Goal: Task Accomplishment & Management: Complete application form

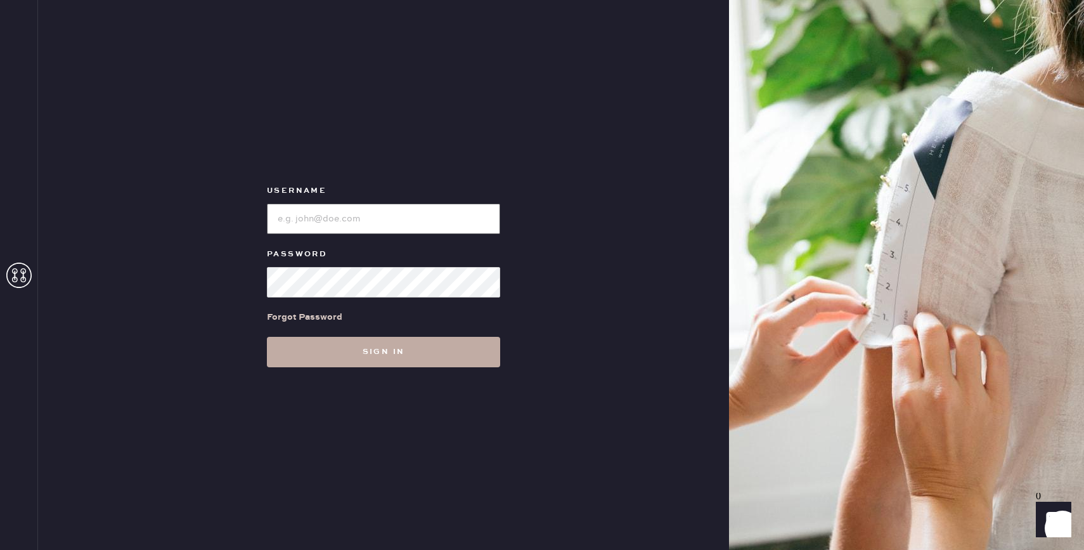
type input "reformationbond"
click at [409, 356] on button "Sign in" at bounding box center [383, 352] width 233 height 30
click at [411, 350] on button "Sign in" at bounding box center [383, 352] width 233 height 30
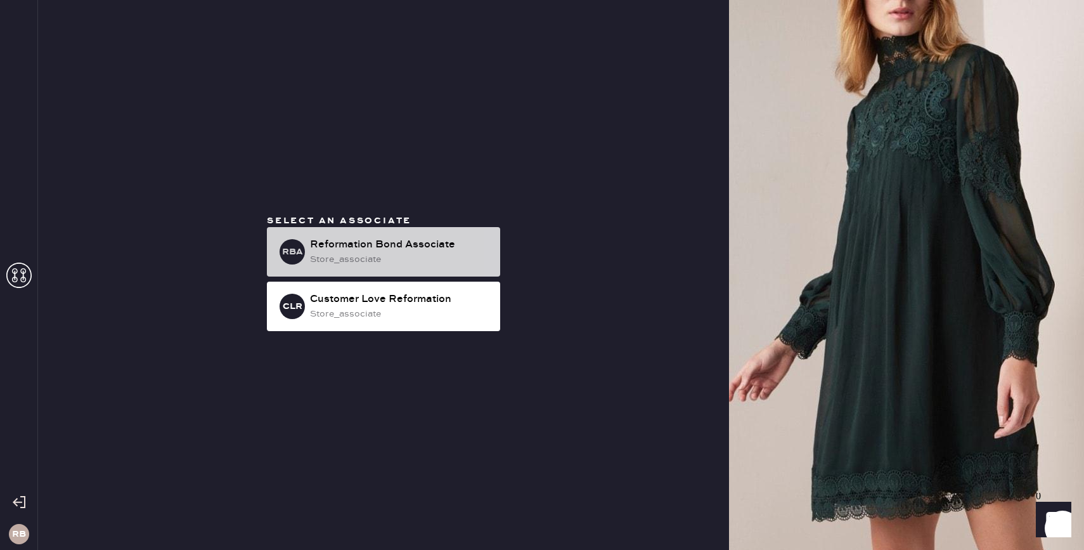
click at [386, 261] on div "store_associate" at bounding box center [400, 259] width 180 height 14
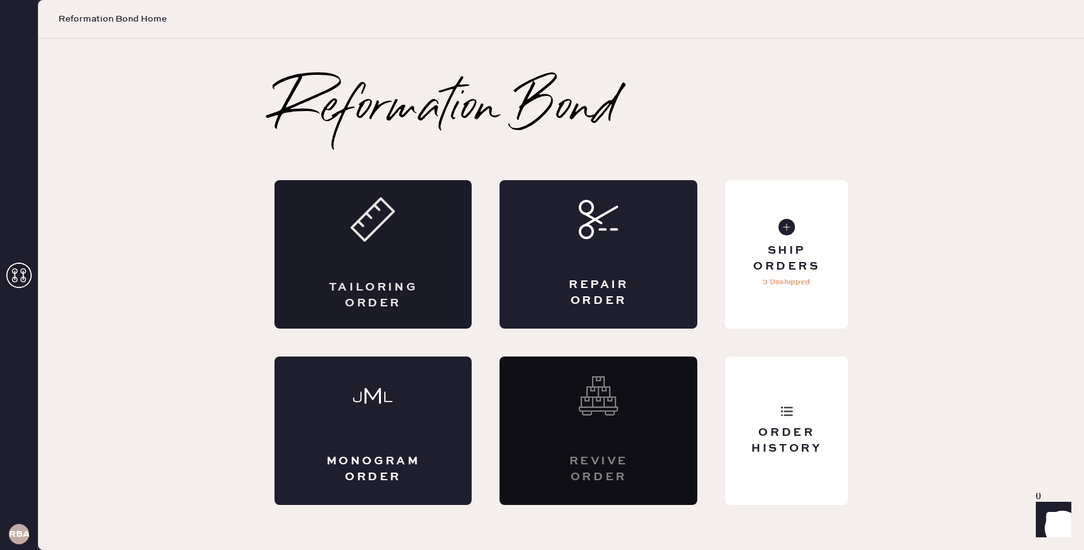
click at [365, 278] on div "Tailoring Order" at bounding box center [373, 254] width 198 height 148
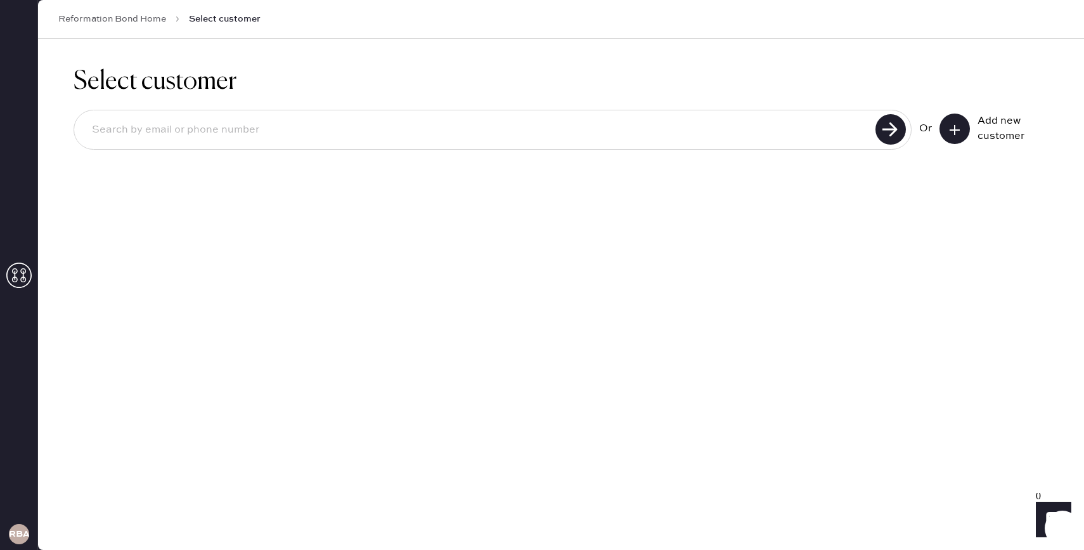
click at [955, 138] on button at bounding box center [954, 128] width 30 height 30
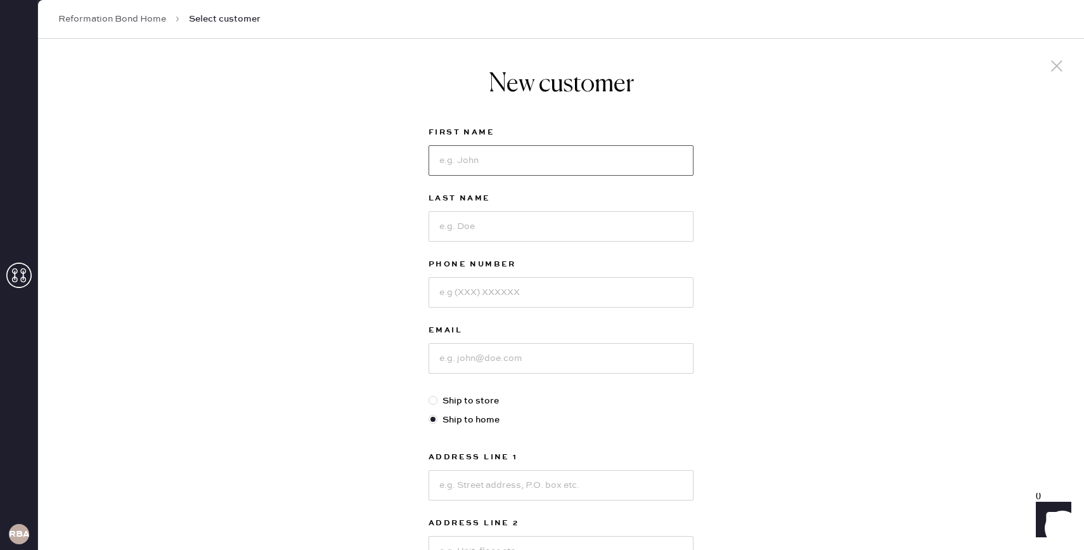
click at [619, 167] on input at bounding box center [561, 160] width 265 height 30
type input "S"
click at [1057, 60] on icon at bounding box center [1056, 65] width 19 height 19
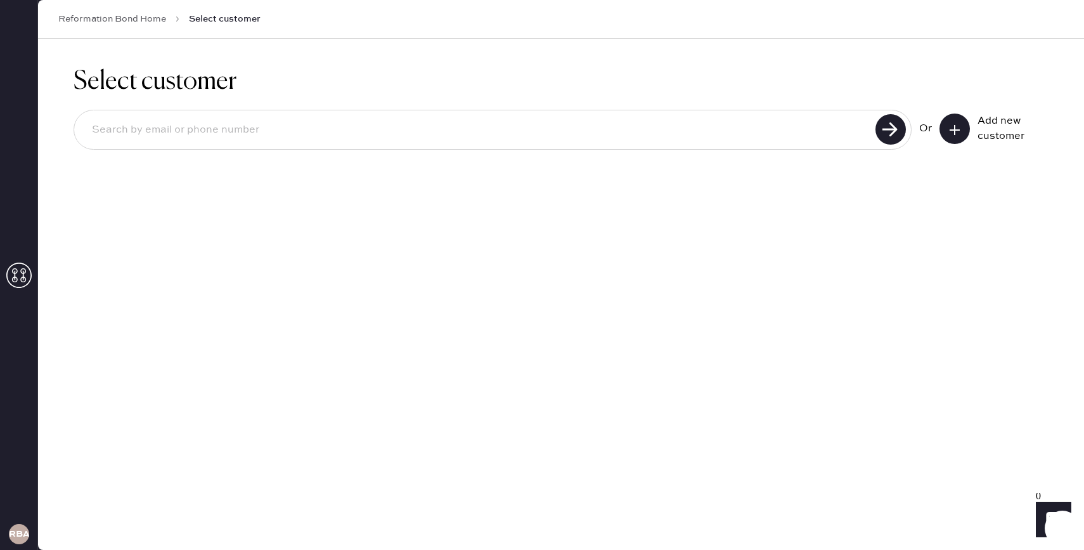
drag, startPoint x: 146, startPoint y: 125, endPoint x: 146, endPoint y: 112, distance: 12.7
click at [146, 112] on div at bounding box center [493, 130] width 838 height 40
type input "dan"
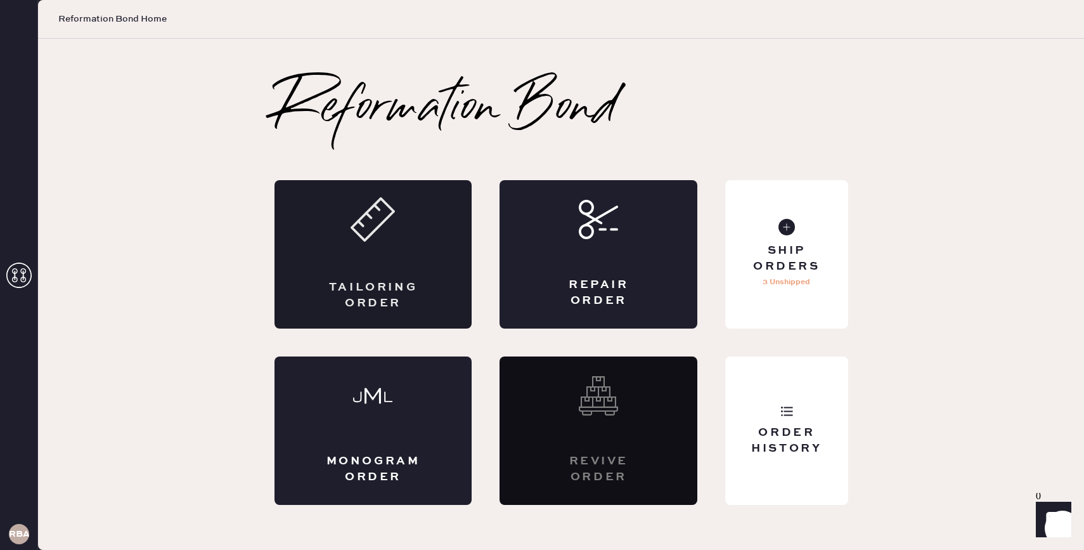
click at [377, 244] on div "Tailoring Order" at bounding box center [373, 254] width 198 height 148
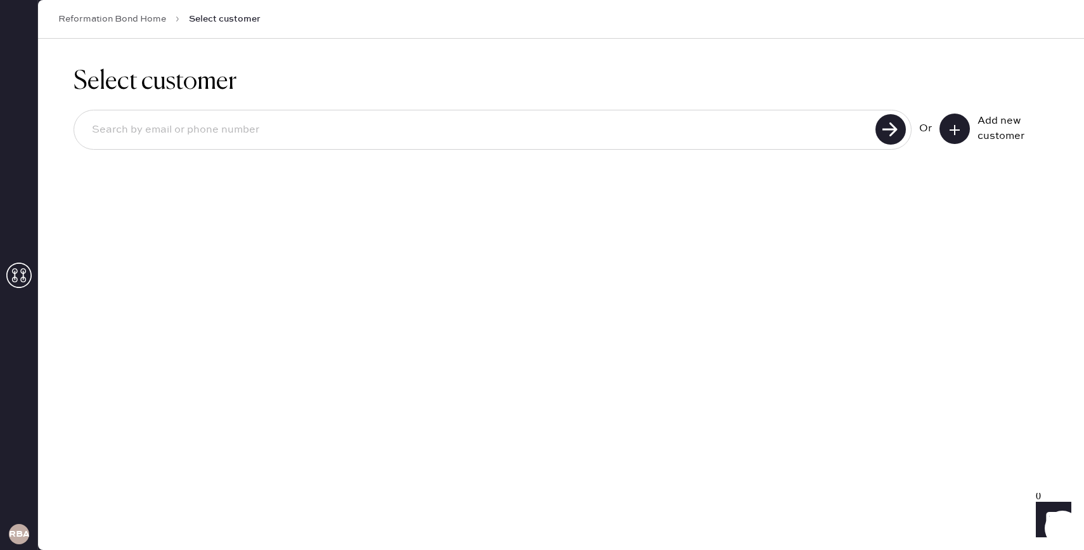
click at [249, 134] on input at bounding box center [477, 129] width 790 height 29
click at [148, 130] on input "daniellashoet@gmail.com" at bounding box center [477, 129] width 790 height 29
type input "[EMAIL_ADDRESS][DOMAIN_NAME]"
click at [888, 126] on use at bounding box center [890, 129] width 30 height 30
click at [888, 131] on use at bounding box center [890, 129] width 30 height 30
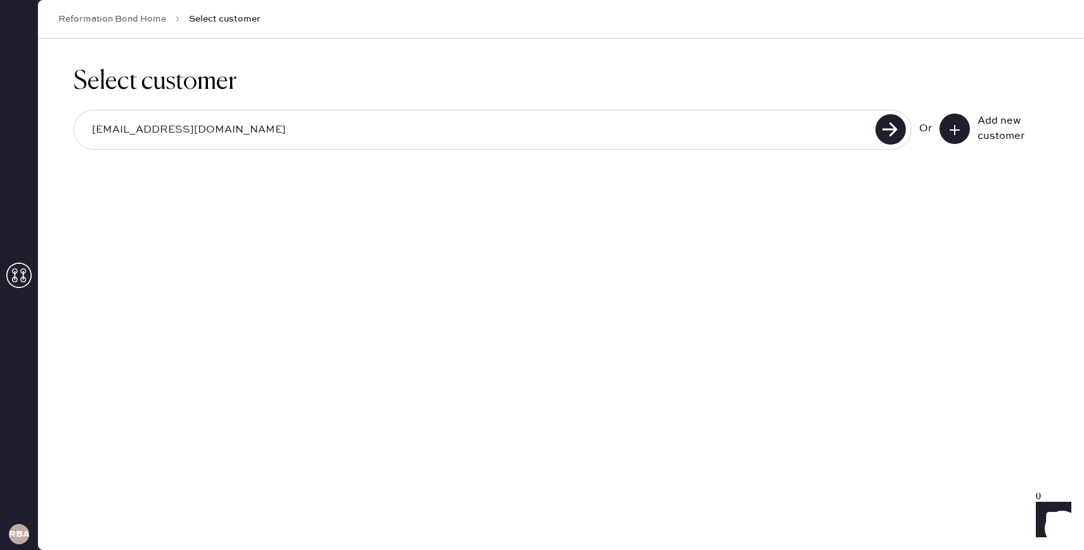
drag, startPoint x: 228, startPoint y: 134, endPoint x: 39, endPoint y: 130, distance: 189.0
click at [39, 130] on div "Select customer daniellashohet@gmail.com Or Add new customer" at bounding box center [561, 116] width 1046 height 154
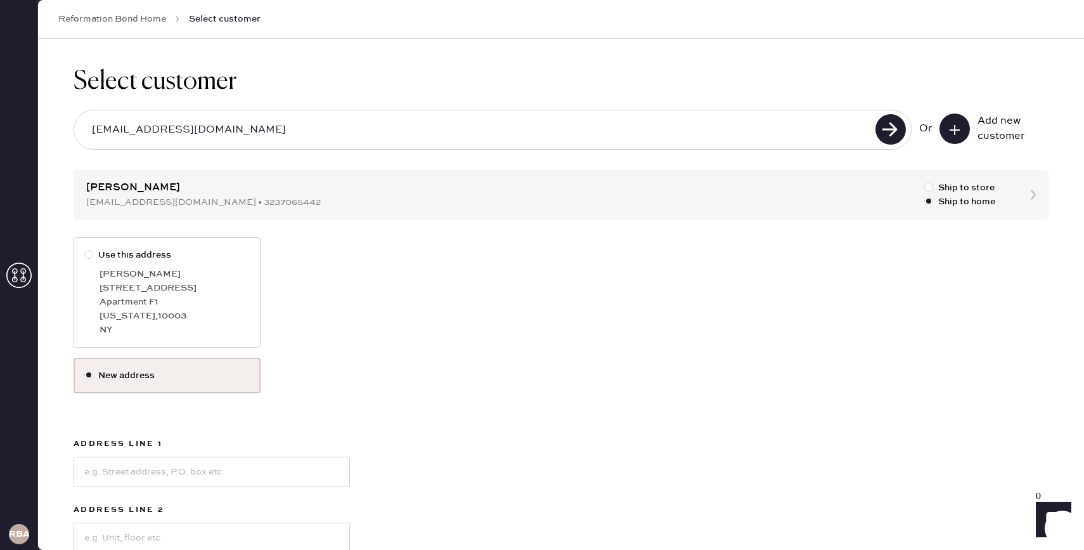
click at [339, 300] on div "Use this address Daniella Shohet 331 E 5th Street Apartment F1 New York , 10003…" at bounding box center [561, 297] width 975 height 120
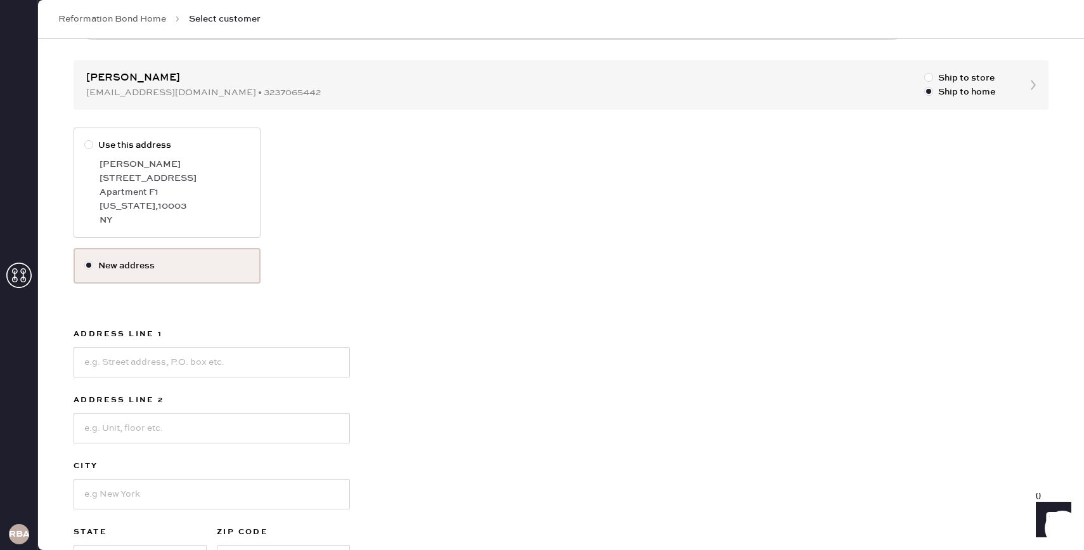
scroll to position [110, 0]
click at [172, 361] on input at bounding box center [212, 361] width 276 height 30
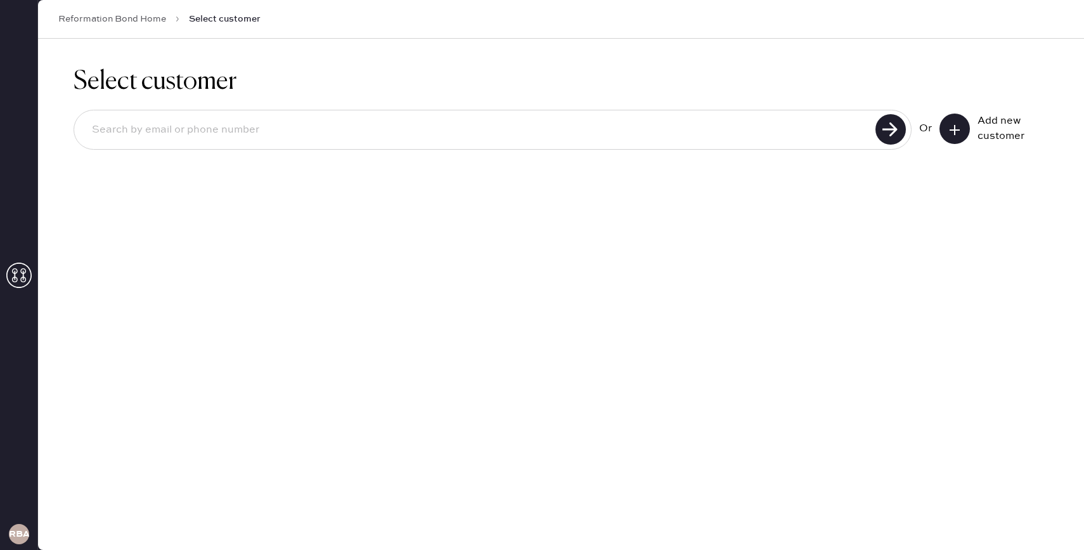
click at [262, 141] on input at bounding box center [477, 129] width 790 height 29
paste input "[EMAIL_ADDRESS][DOMAIN_NAME]"
type input "[EMAIL_ADDRESS][DOMAIN_NAME]"
click at [894, 127] on use at bounding box center [890, 129] width 30 height 30
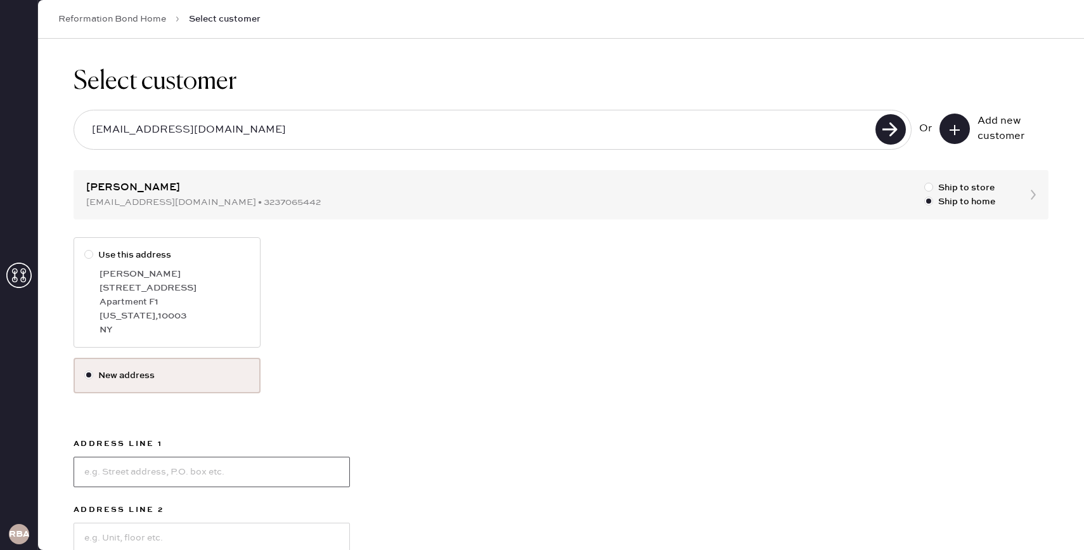
click at [202, 474] on input at bounding box center [212, 471] width 276 height 30
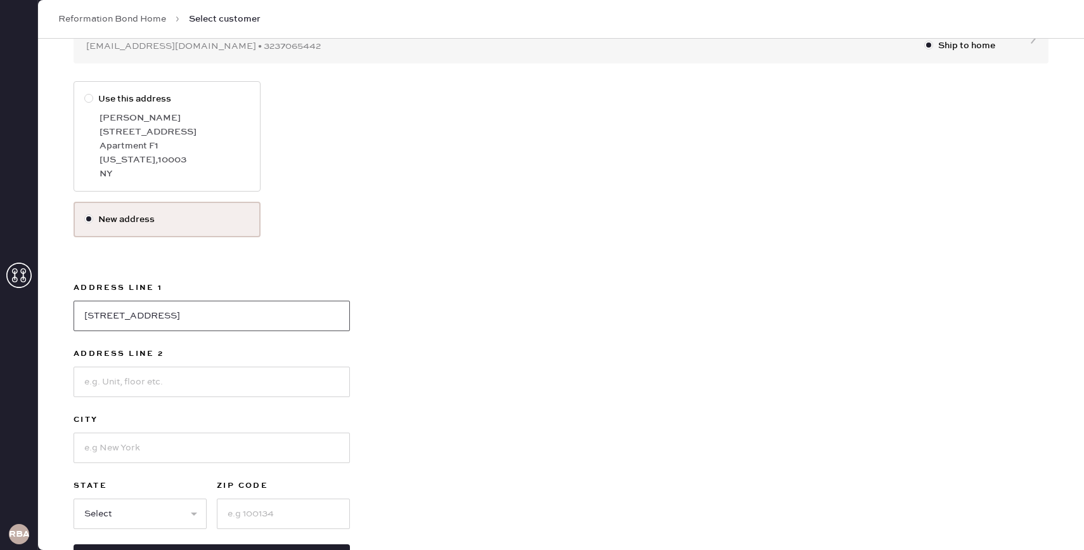
scroll to position [157, 0]
type input "[STREET_ADDRESS]"
click at [148, 389] on input at bounding box center [212, 381] width 276 height 30
type input "APT 20"
click at [172, 446] on input at bounding box center [212, 447] width 276 height 30
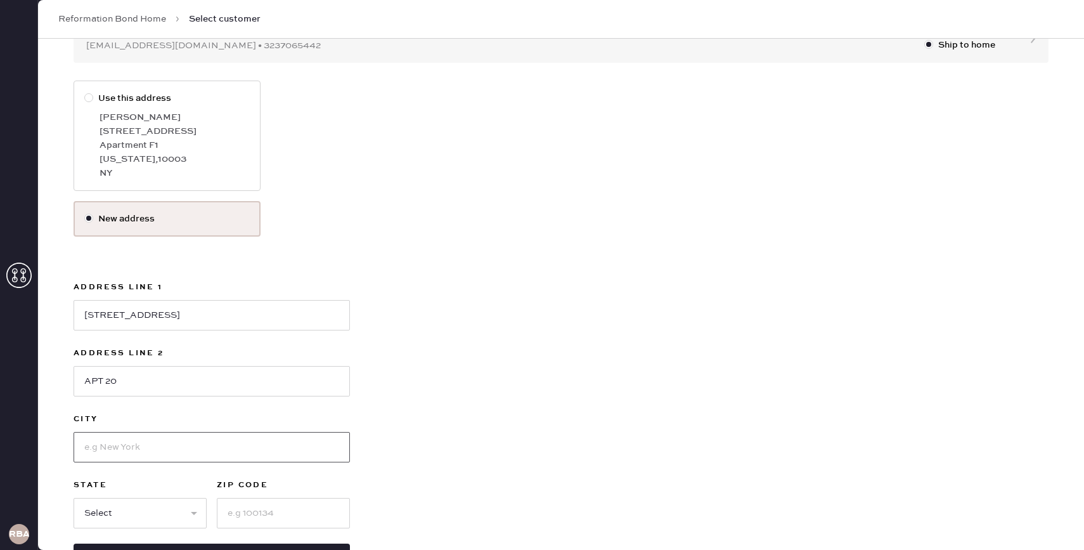
type input "[US_STATE]"
select select "NY"
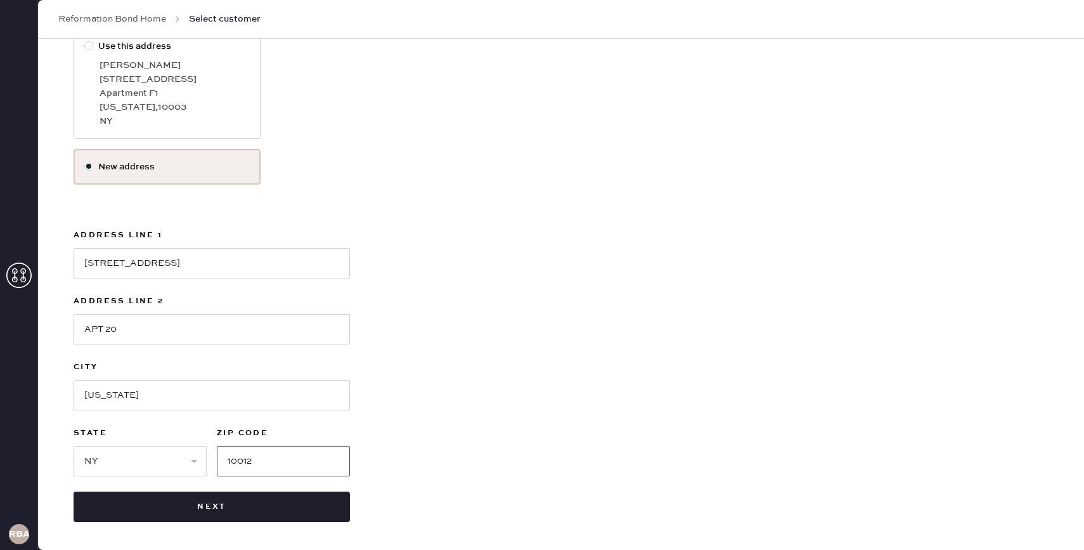
click at [290, 454] on input "10012" at bounding box center [283, 461] width 133 height 30
type input "10012"
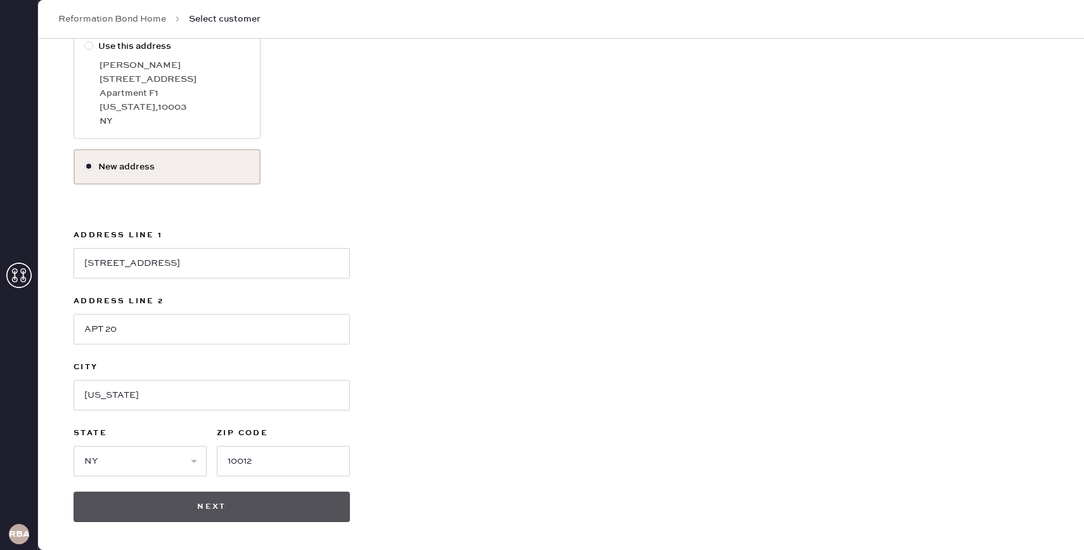
click at [228, 505] on button "Next" at bounding box center [212, 506] width 276 height 30
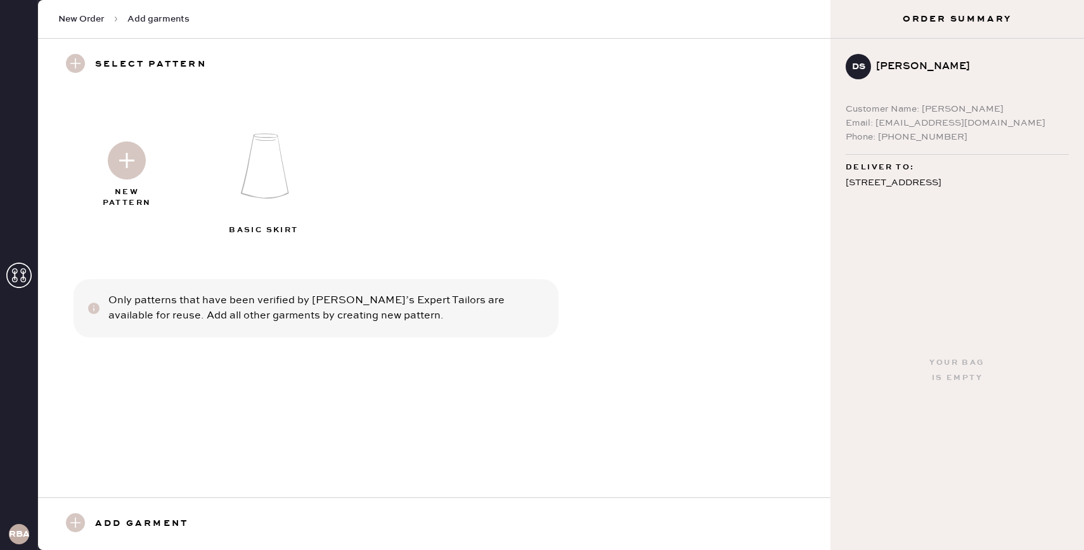
click at [125, 157] on img at bounding box center [127, 160] width 38 height 38
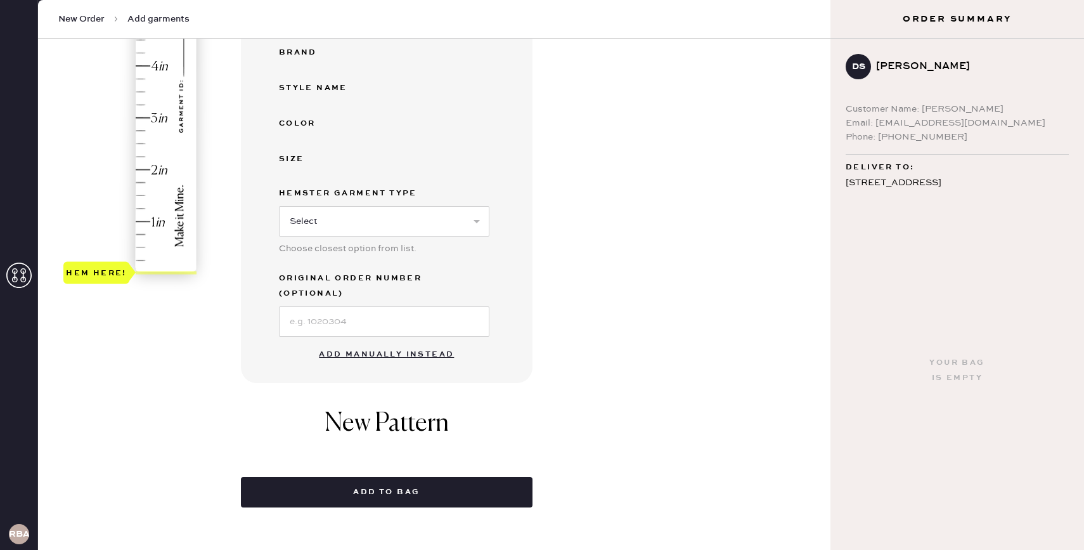
scroll to position [300, 0]
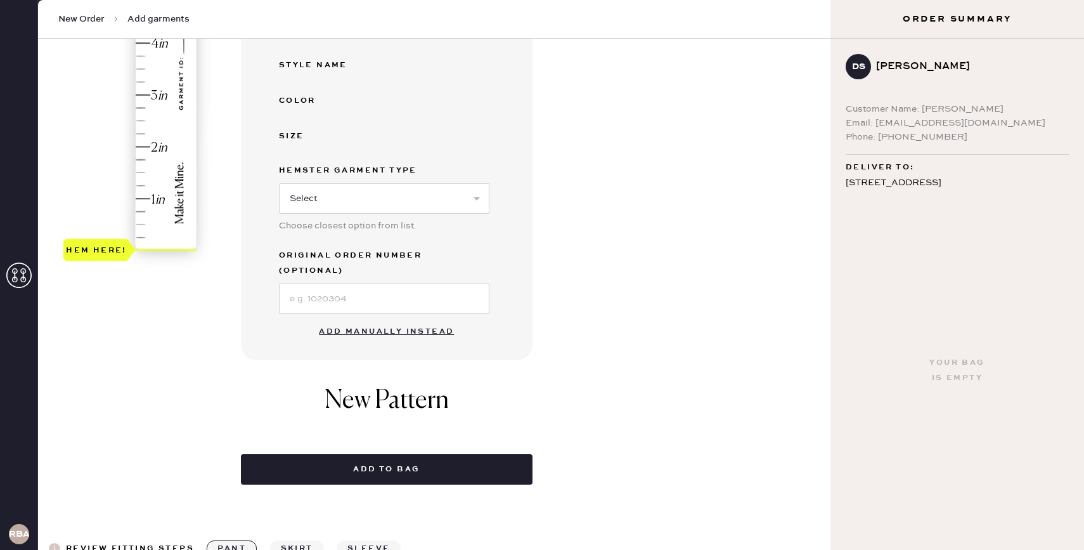
click at [351, 319] on button "Add manually instead" at bounding box center [386, 331] width 150 height 25
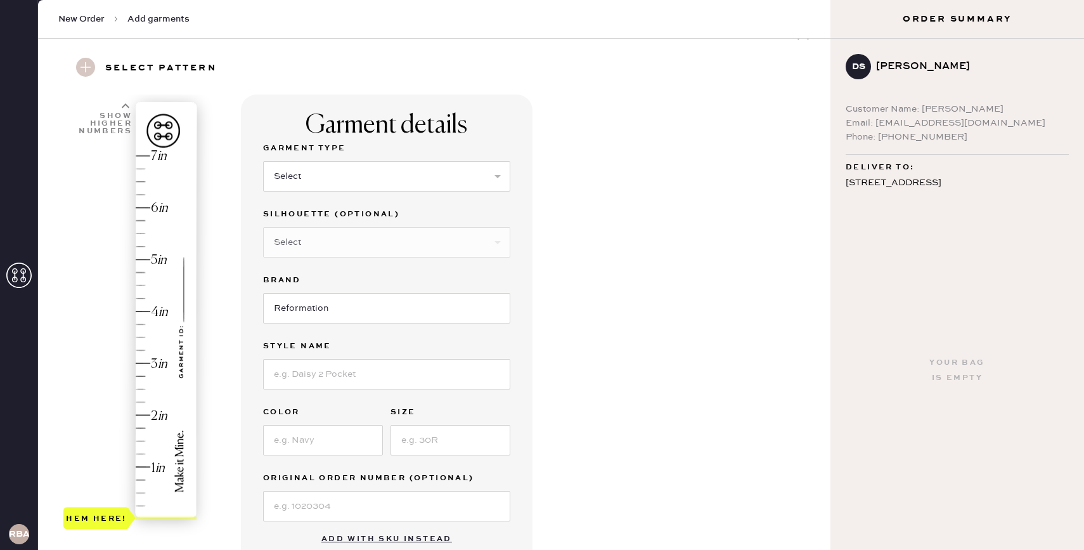
scroll to position [27, 0]
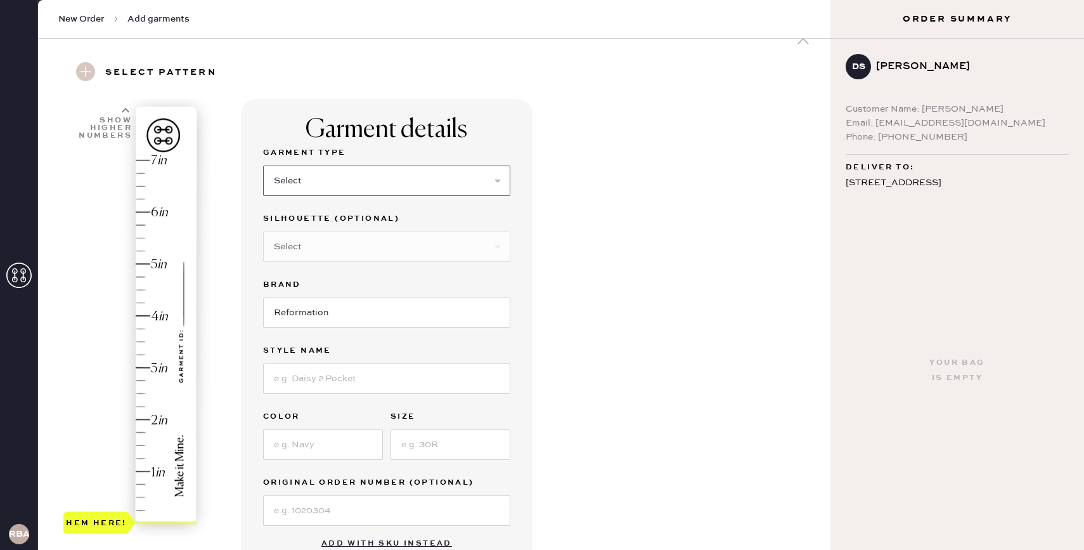
click at [358, 185] on select "Select Basic Skirt Jeans Leggings Pants Shorts Basic Sleeved Dress Basic Sleeve…" at bounding box center [386, 180] width 247 height 30
select select "2"
click at [485, 179] on select "Select Basic Skirt Jeans Leggings Pants Shorts Basic Sleeved Dress Basic Sleeve…" at bounding box center [386, 180] width 247 height 30
click at [465, 176] on select "Select Basic Skirt Jeans Leggings Pants Shorts Basic Sleeved Dress Basic Sleeve…" at bounding box center [386, 180] width 247 height 30
click at [500, 248] on select "Select Shorts Cropped Flare Boot Cut Straight Skinny Other" at bounding box center [386, 246] width 247 height 30
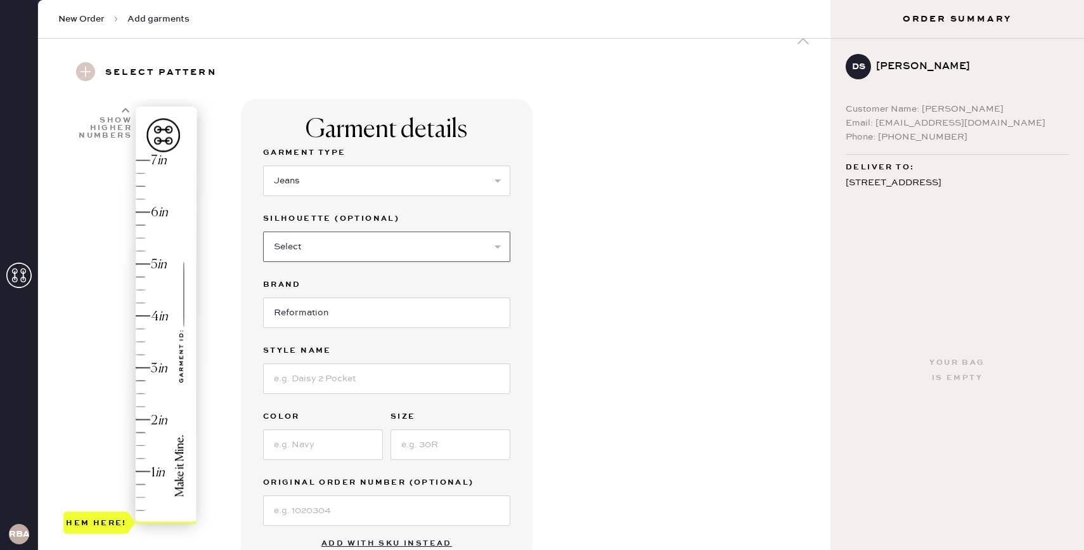
select select "other"
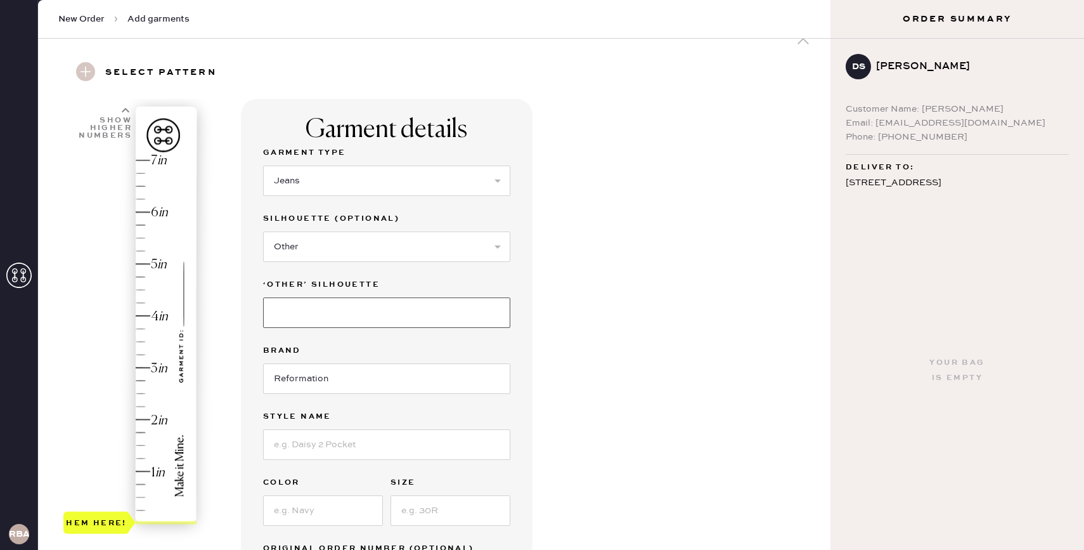
click at [335, 311] on input at bounding box center [386, 312] width 247 height 30
type input "Wide Leg"
click at [605, 352] on div "Garment details Garment Type Select Basic Skirt Jeans Leggings Pants Shorts Bas…" at bounding box center [530, 492] width 579 height 786
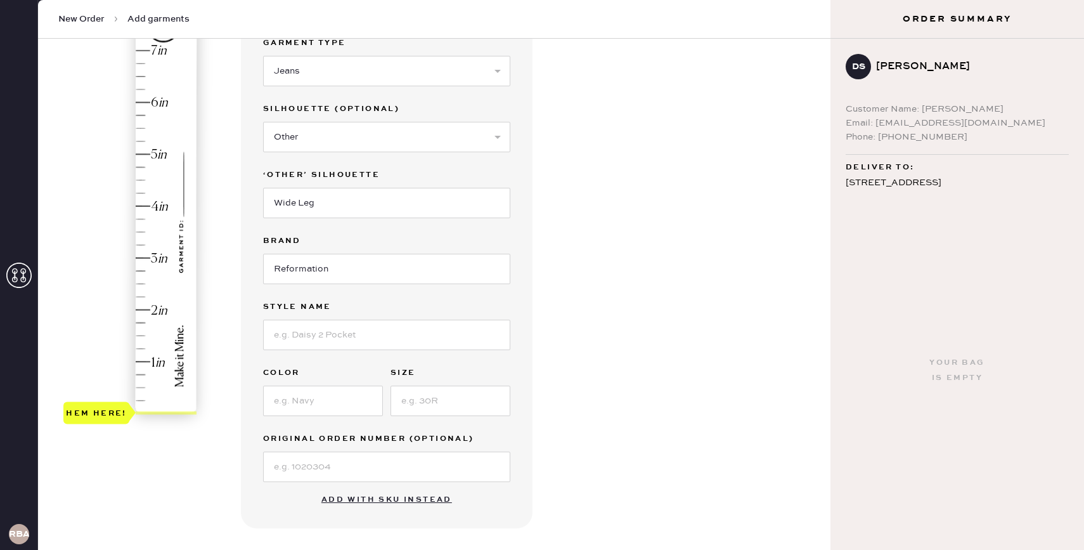
scroll to position [138, 0]
click at [420, 332] on input at bounding box center [386, 333] width 247 height 30
type input "[PERSON_NAME] Rise Slouchy Wide Leg"
click at [314, 401] on input at bounding box center [323, 399] width 120 height 30
type input "Ondine"
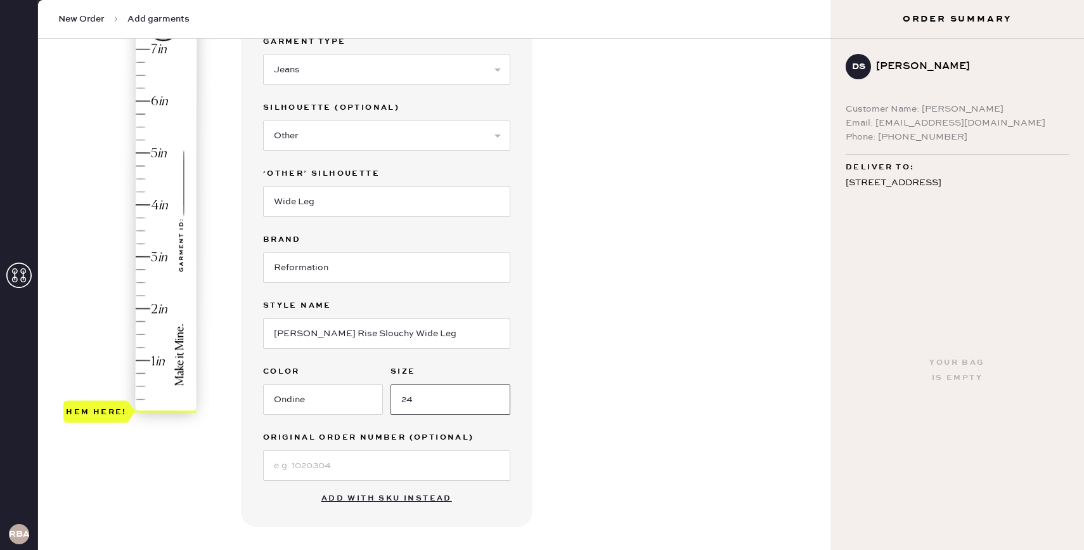
type input "24"
type input "2"
drag, startPoint x: 94, startPoint y: 408, endPoint x: 112, endPoint y: 309, distance: 99.8
click at [112, 309] on div "Hem here!" at bounding box center [96, 307] width 61 height 15
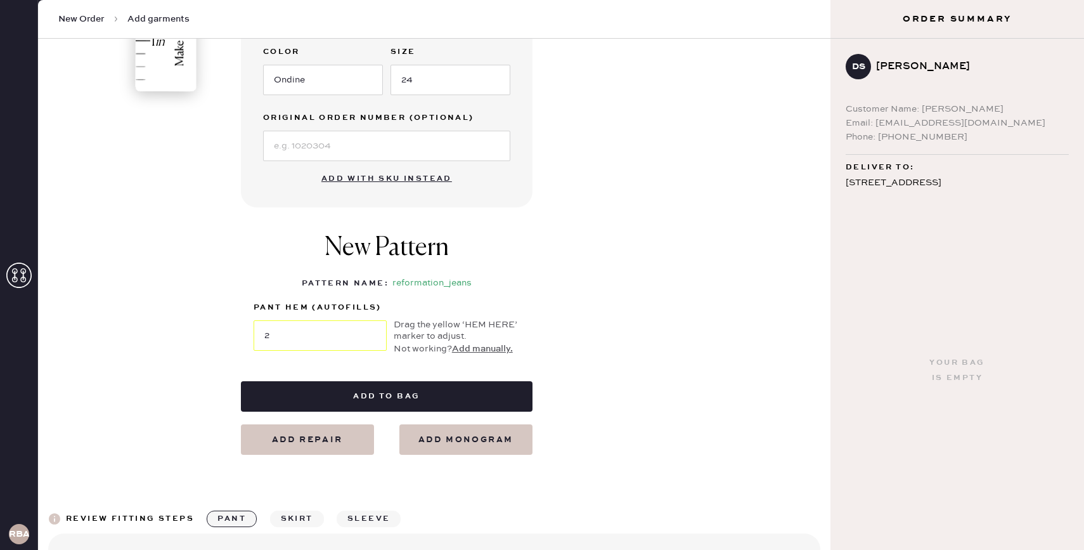
scroll to position [459, 0]
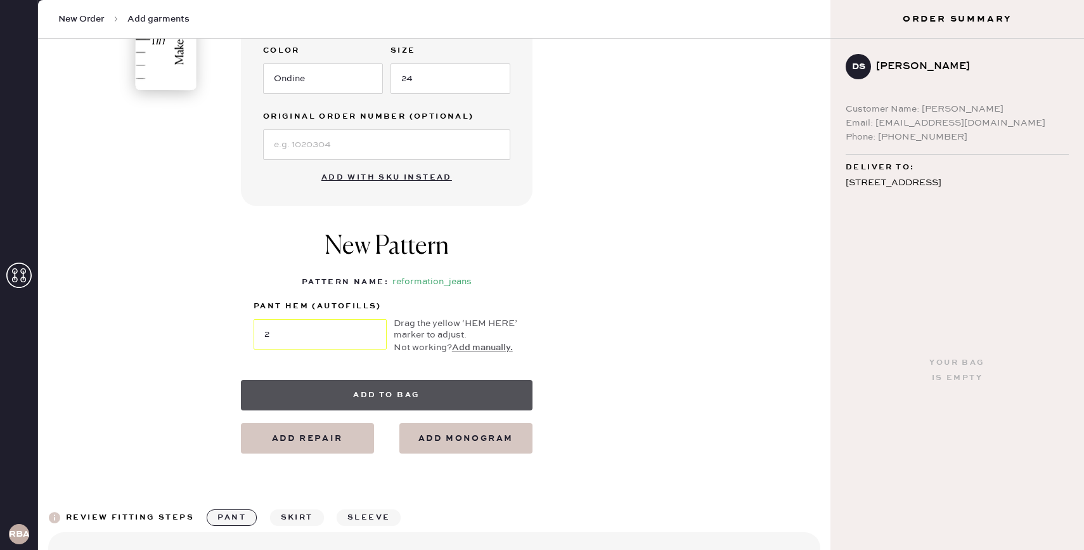
click at [342, 394] on button "Add to bag" at bounding box center [387, 395] width 292 height 30
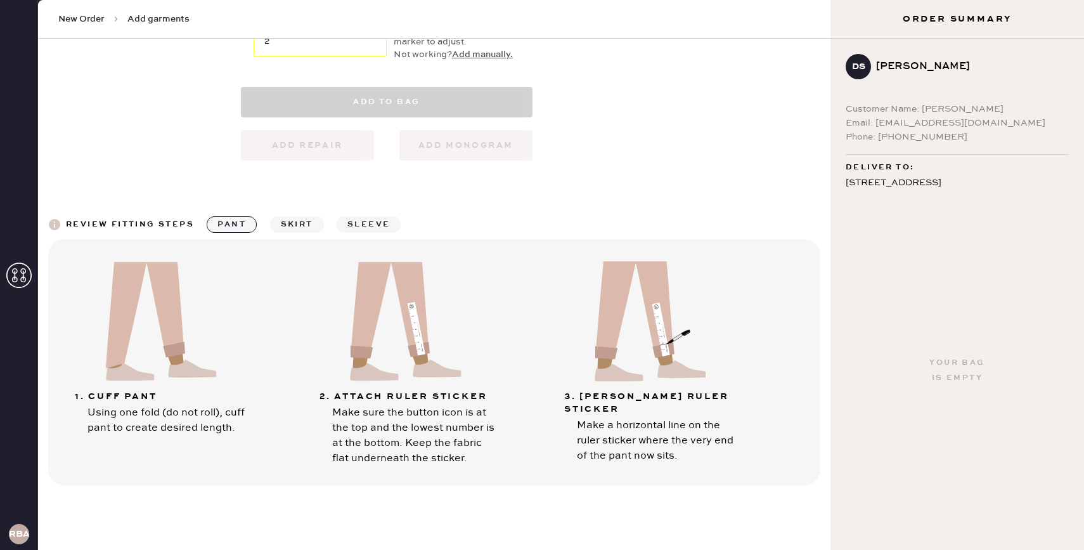
scroll to position [768, 0]
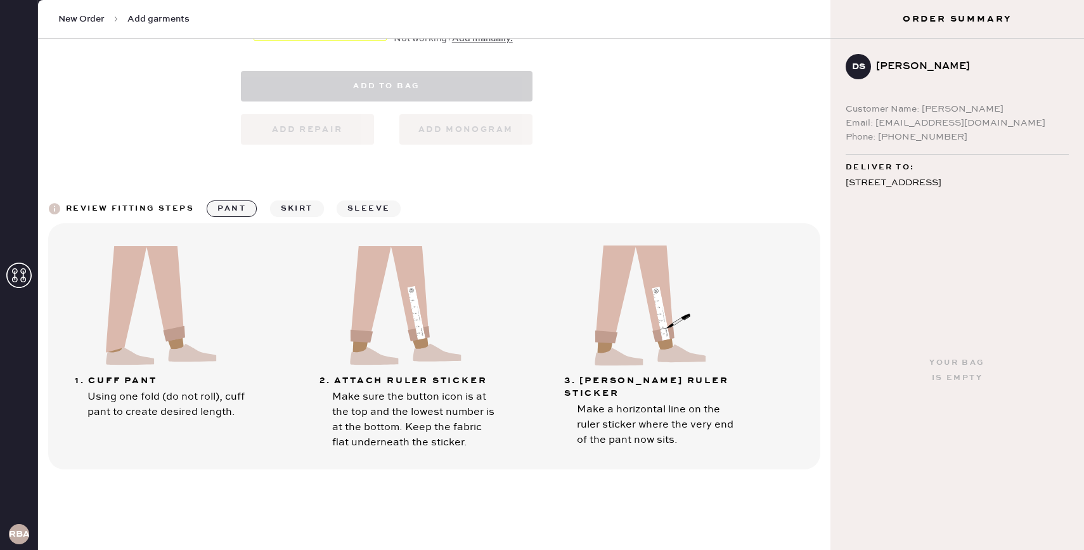
select select "2"
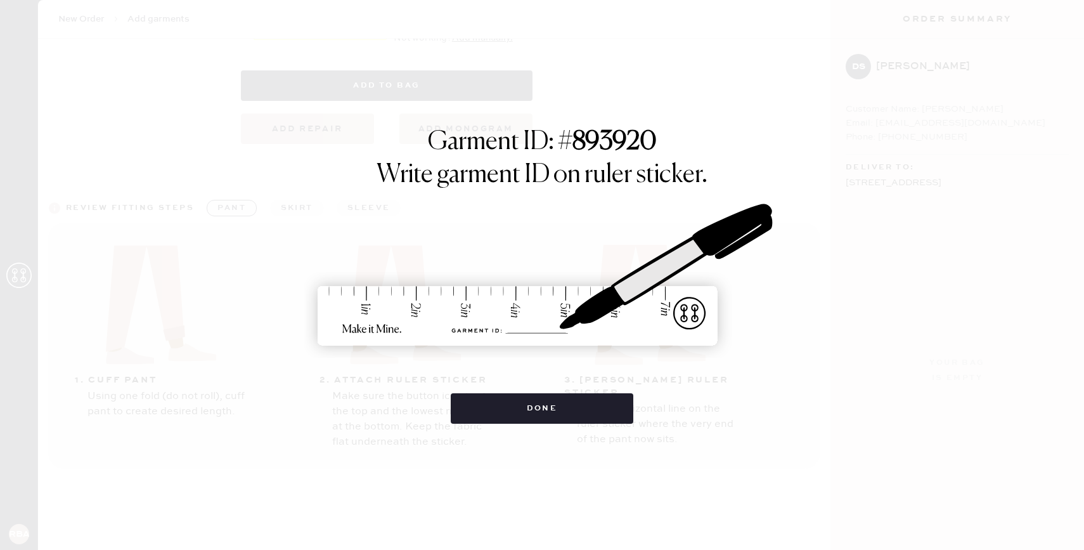
scroll to position [747, 0]
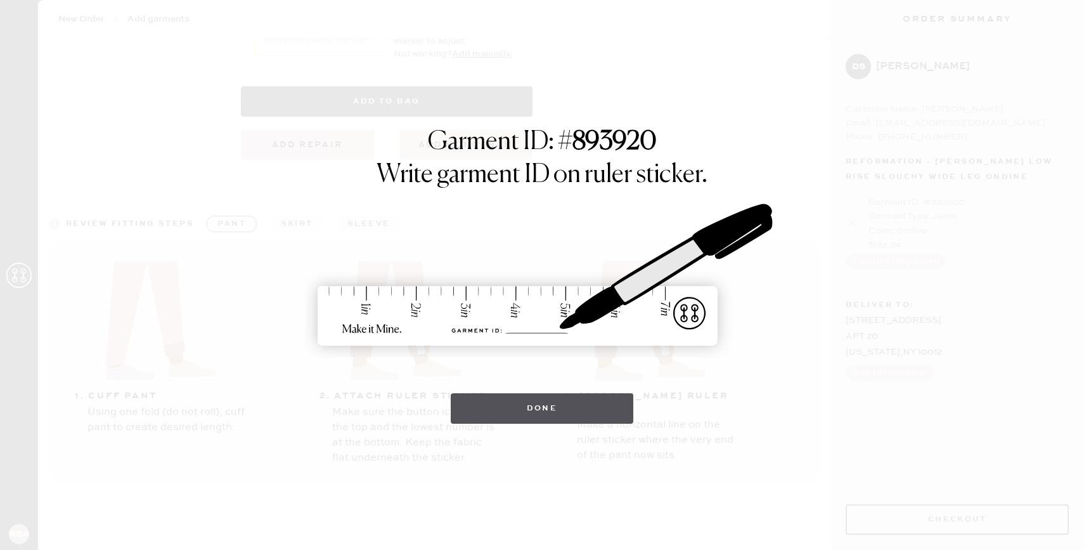
click at [552, 410] on button "Done" at bounding box center [542, 408] width 183 height 30
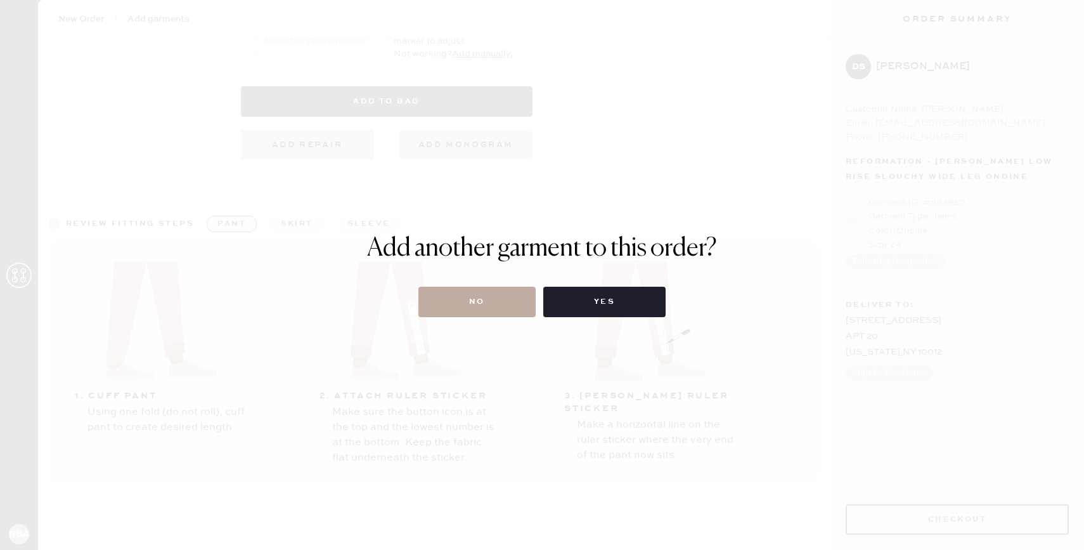
click at [499, 290] on button "No" at bounding box center [476, 302] width 117 height 30
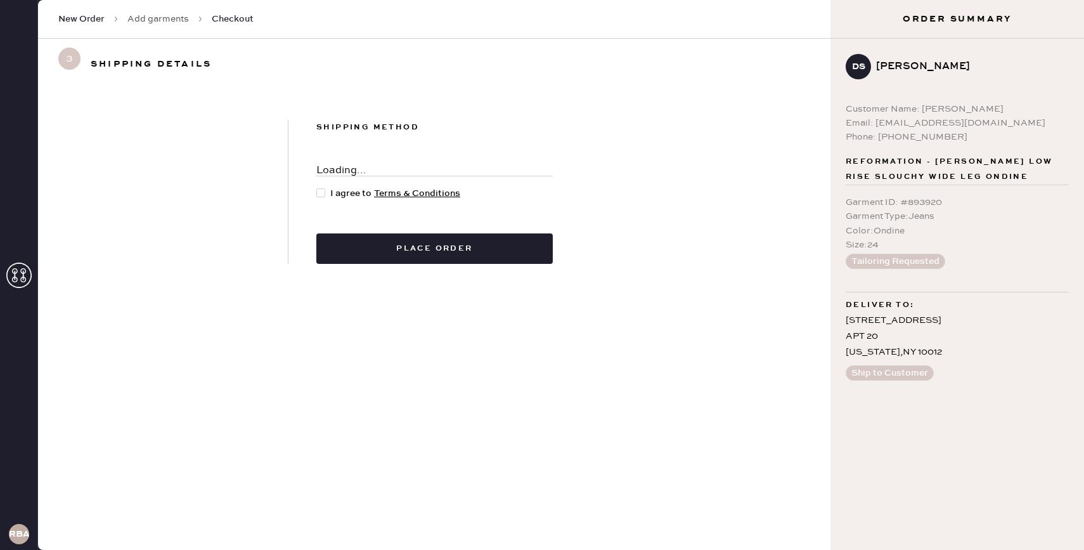
click at [325, 195] on div at bounding box center [320, 192] width 9 height 9
click at [317, 187] on input "I agree to Terms & Conditions" at bounding box center [316, 186] width 1 height 1
checkbox input "true"
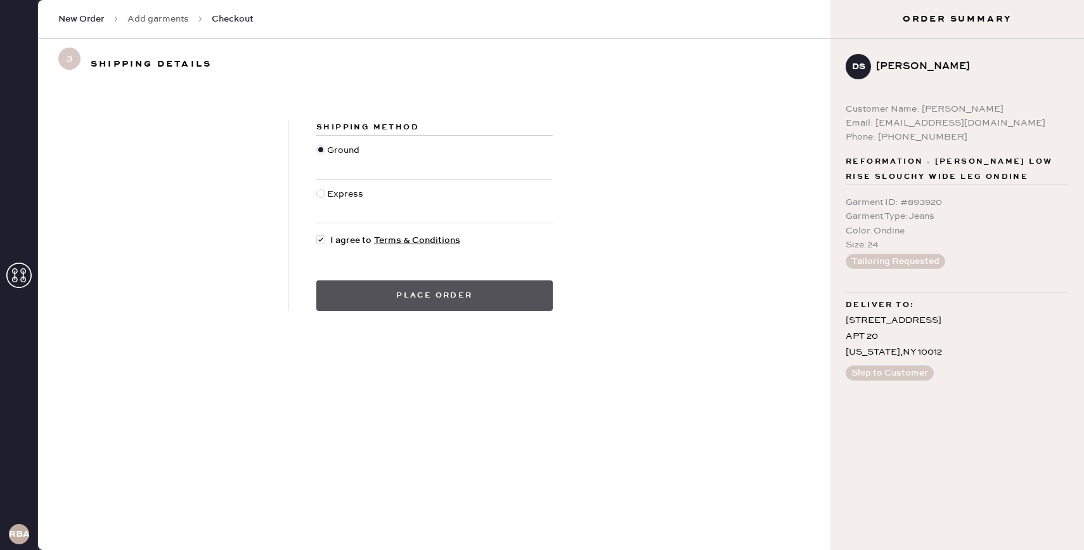
click at [369, 291] on button "Place order" at bounding box center [434, 295] width 236 height 30
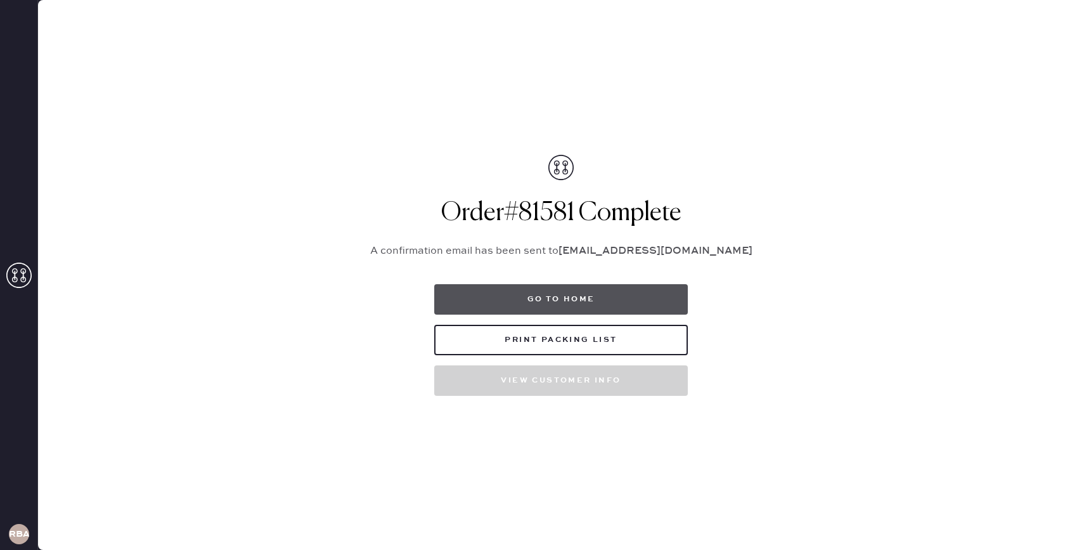
click at [545, 296] on button "Go to home" at bounding box center [561, 299] width 254 height 30
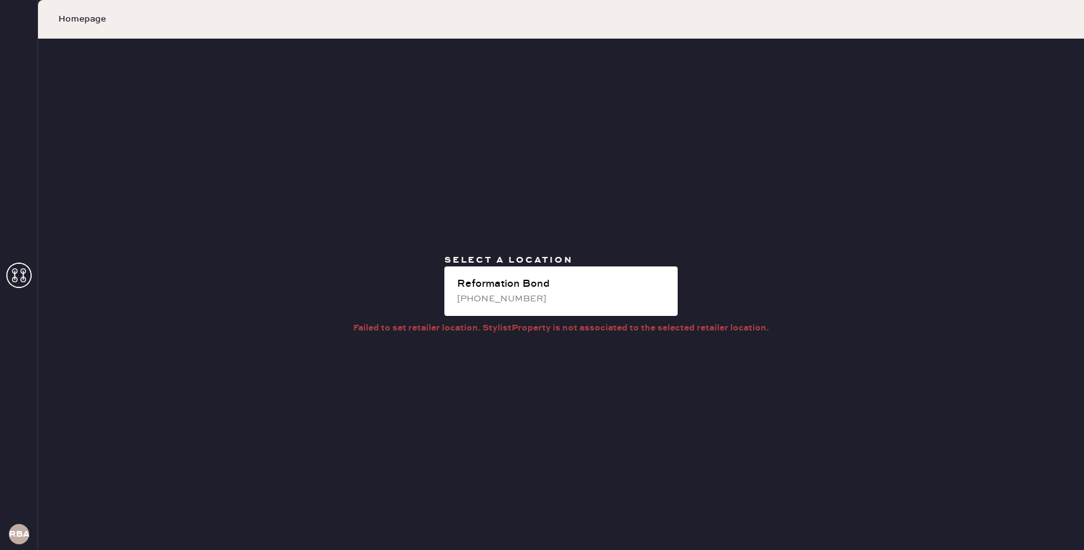
click at [23, 271] on use at bounding box center [18, 274] width 25 height 25
